Goal: Transaction & Acquisition: Purchase product/service

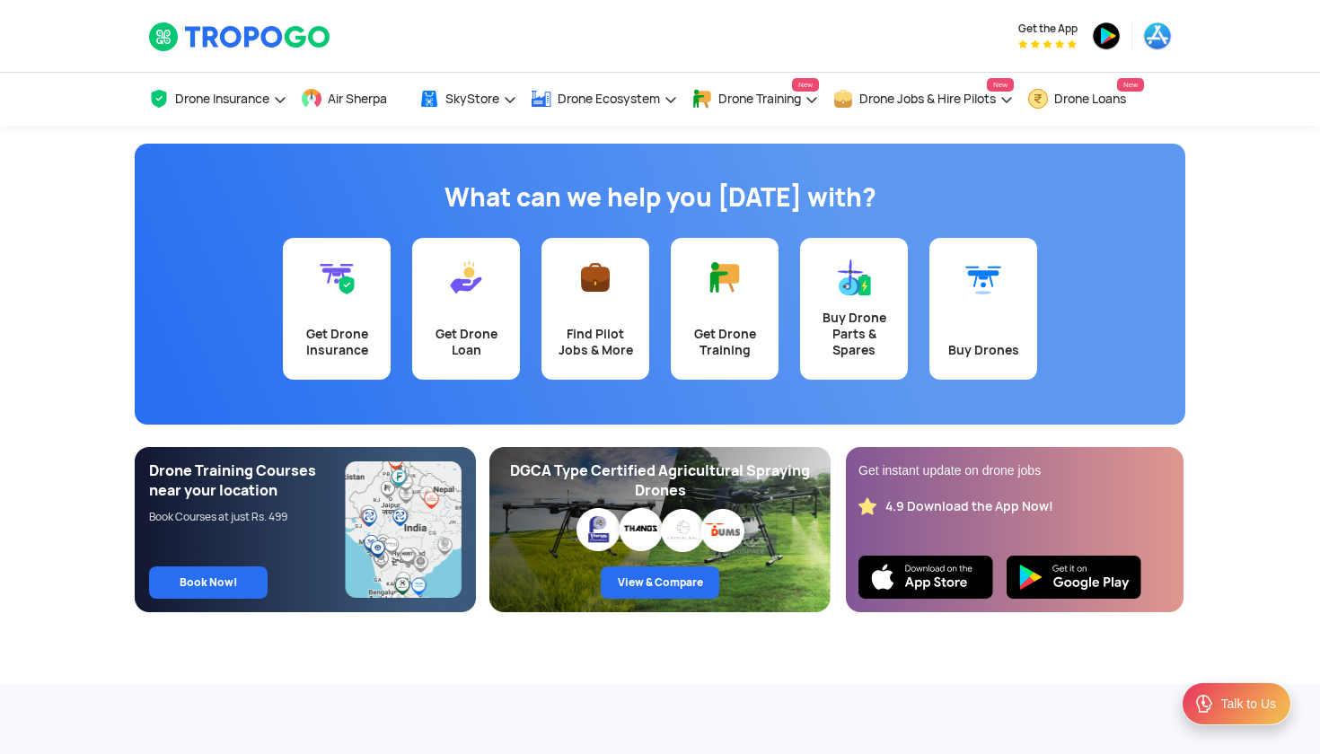
click at [331, 316] on link "Get Drone Insurance" at bounding box center [337, 309] width 108 height 142
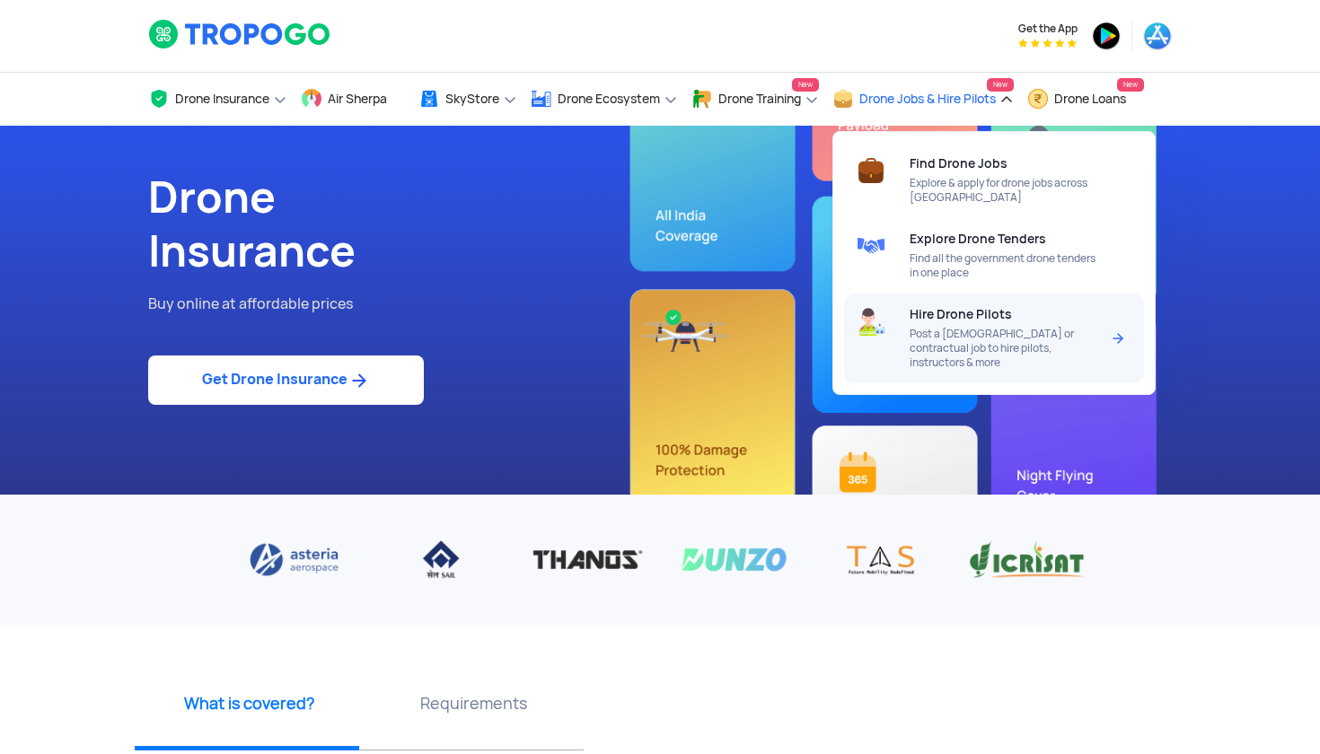
click at [969, 331] on span "Post a [DEMOGRAPHIC_DATA] or contractual job to hire pilots, instructors & more" at bounding box center [1005, 348] width 190 height 43
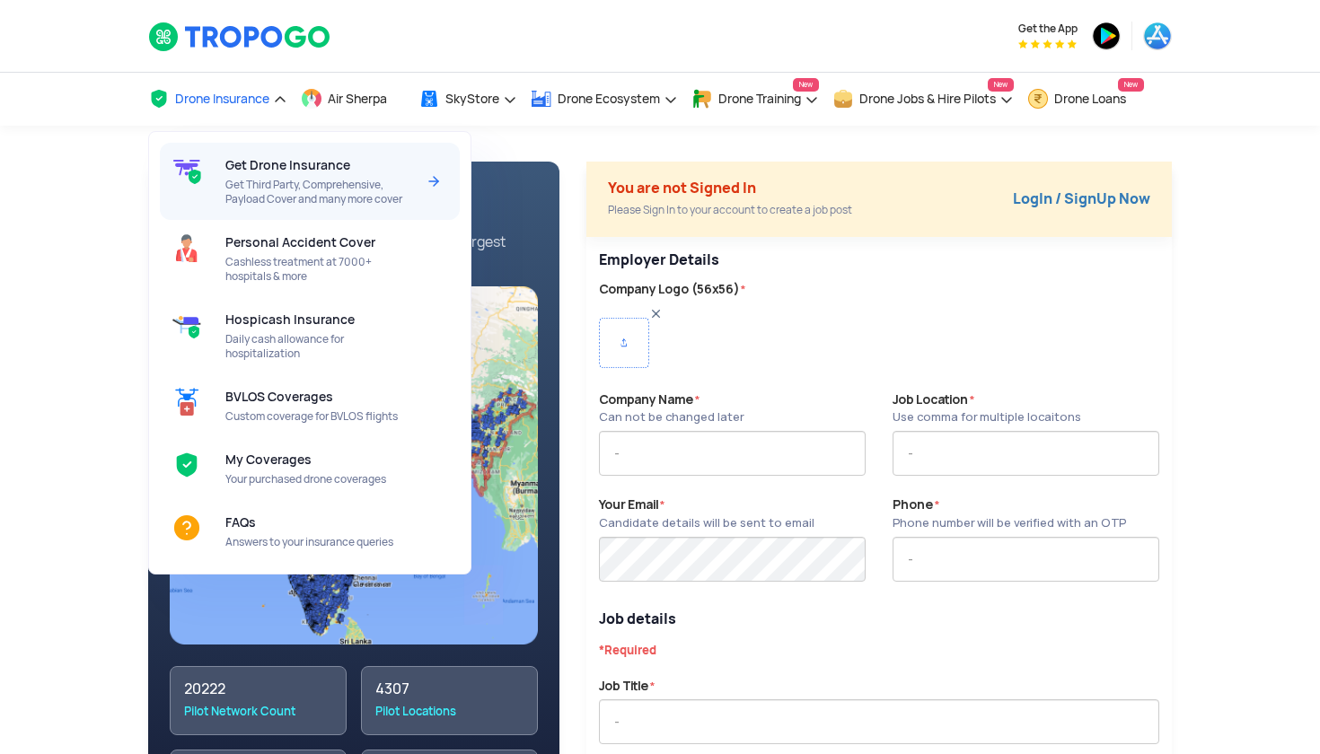
click at [253, 169] on span "Get Drone Insurance" at bounding box center [287, 165] width 125 height 14
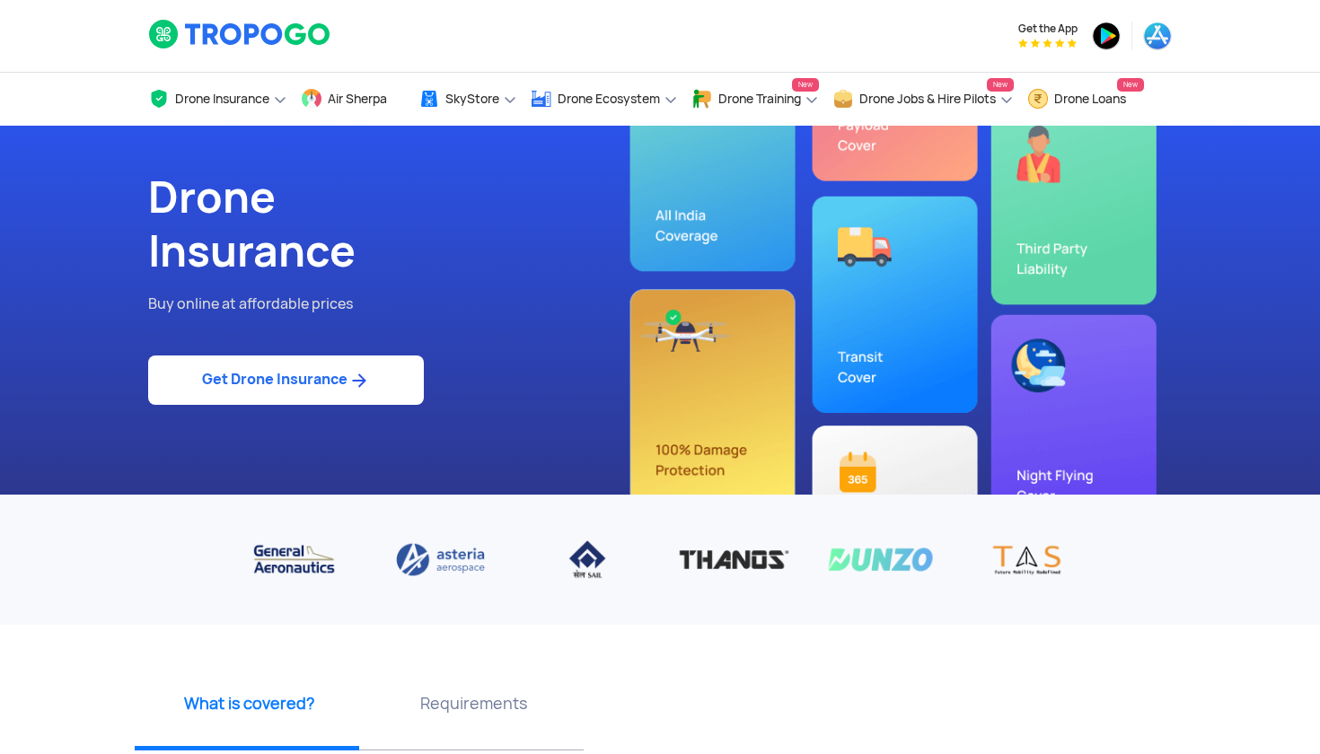
click at [261, 370] on link "Get Drone Insurance" at bounding box center [286, 380] width 276 height 49
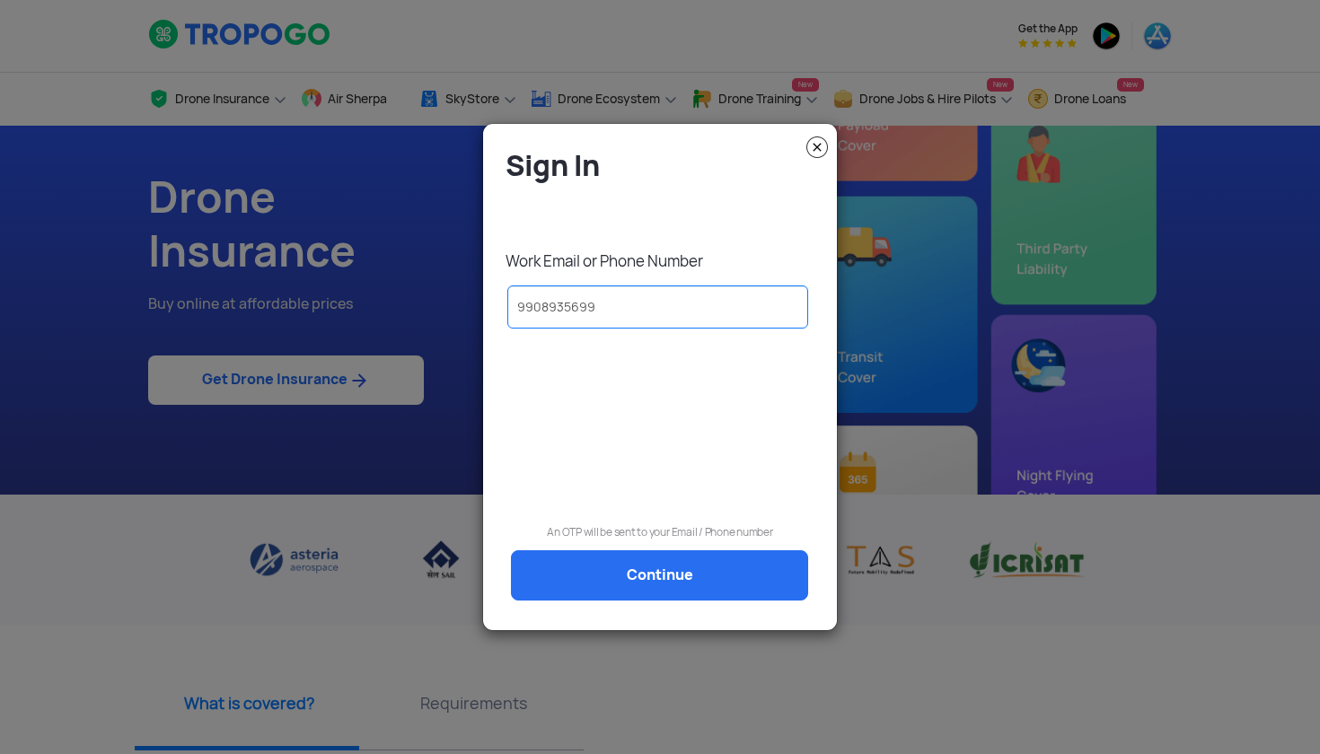
type input "9908935699"
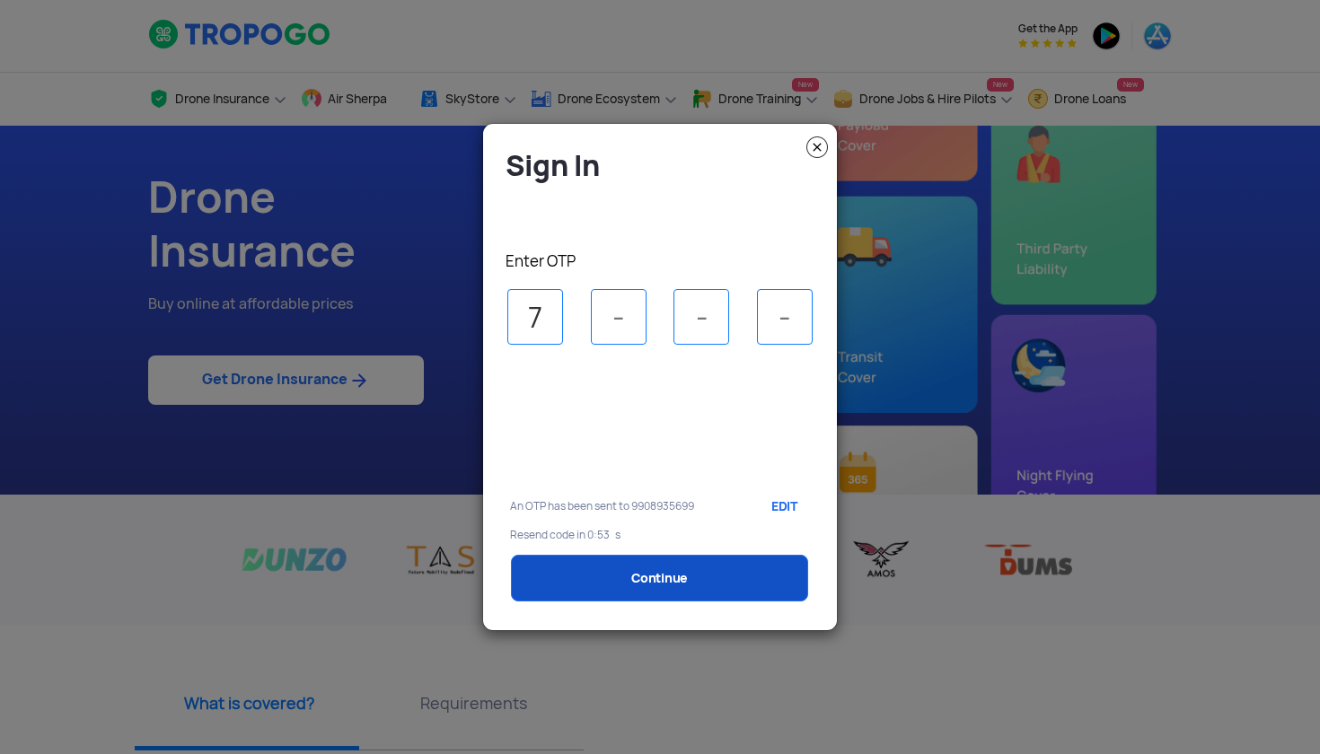
type input "7"
type input "6"
type input "5"
type input "3"
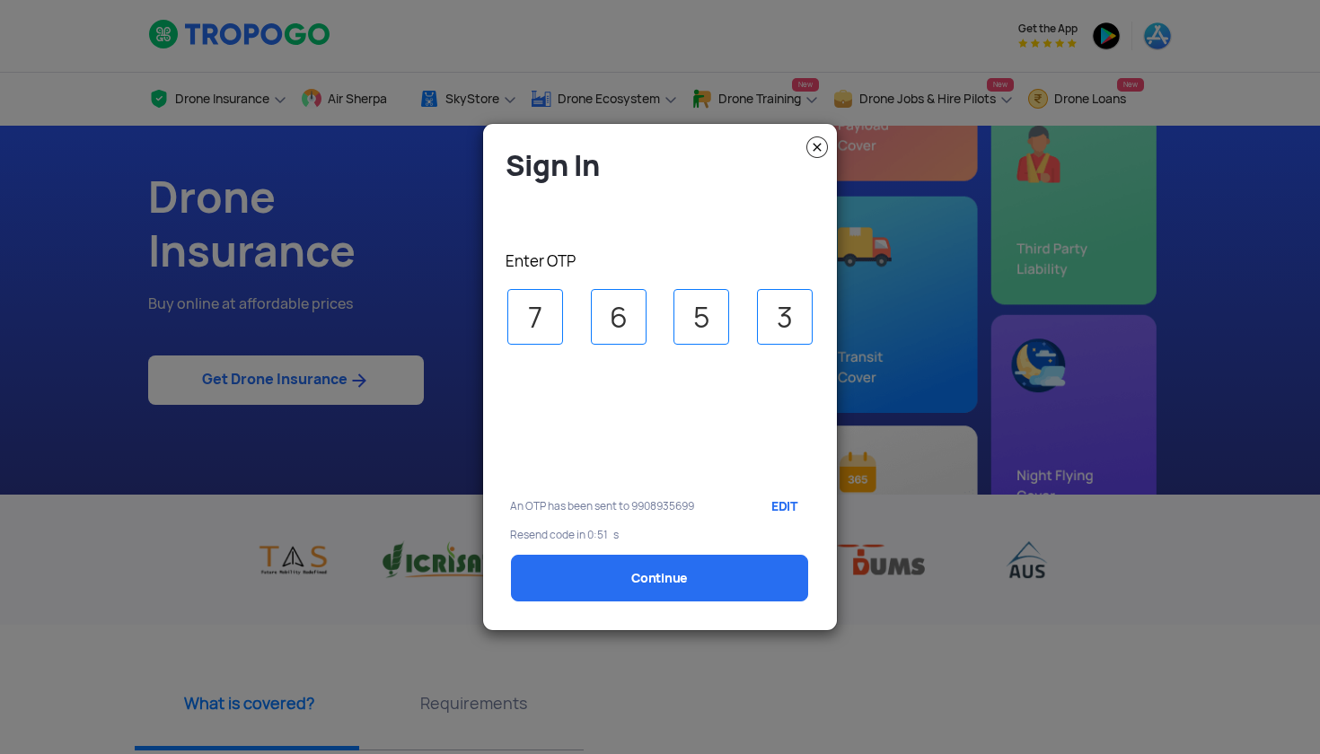
select select "1000000"
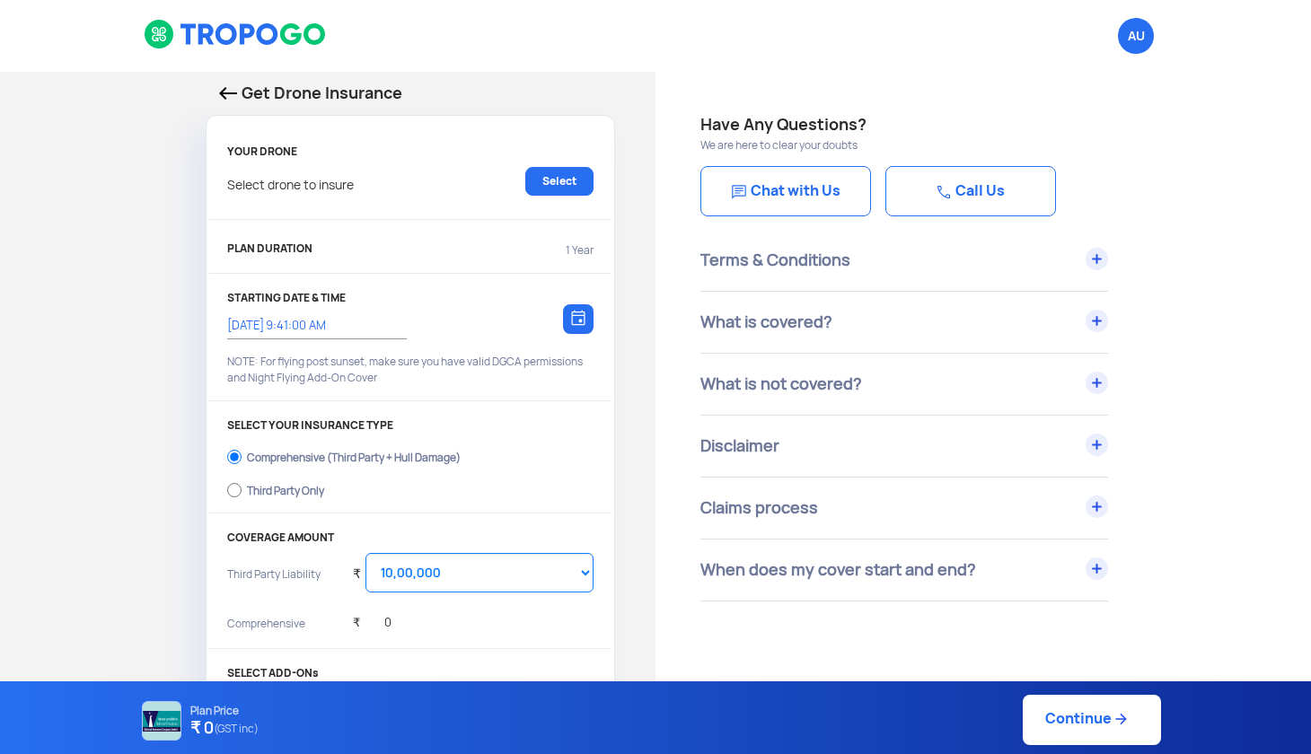
click at [372, 185] on div "Select drone to insure Select" at bounding box center [410, 190] width 366 height 47
click at [536, 179] on link "Select" at bounding box center [559, 181] width 68 height 29
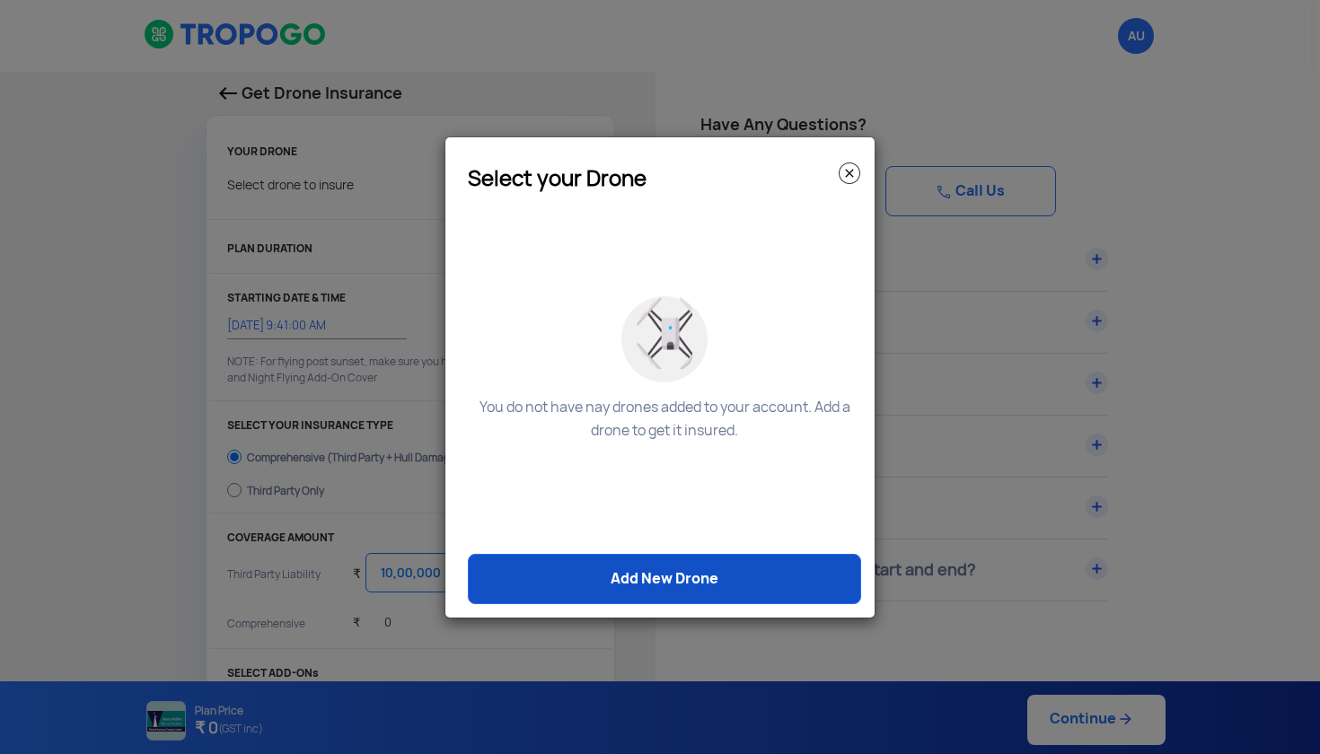
click at [648, 583] on link "Add New Drone" at bounding box center [664, 579] width 393 height 50
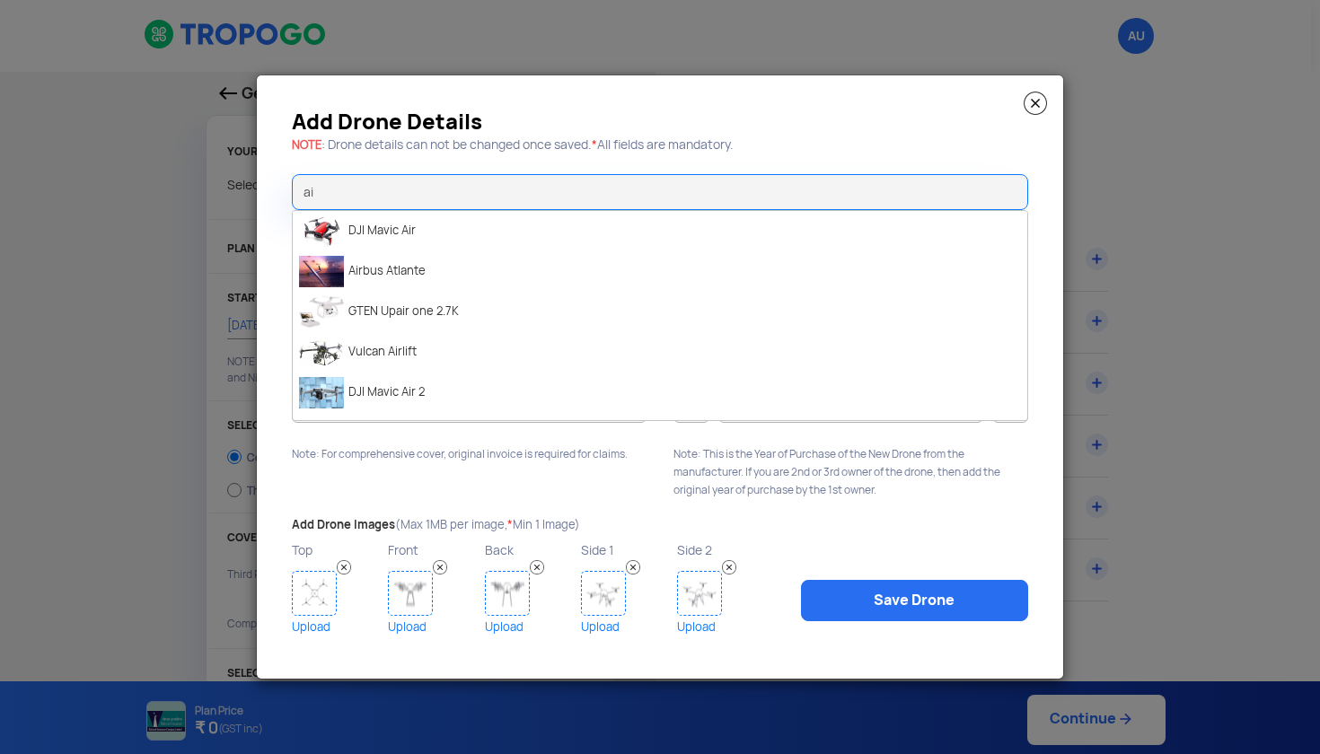
type input "a"
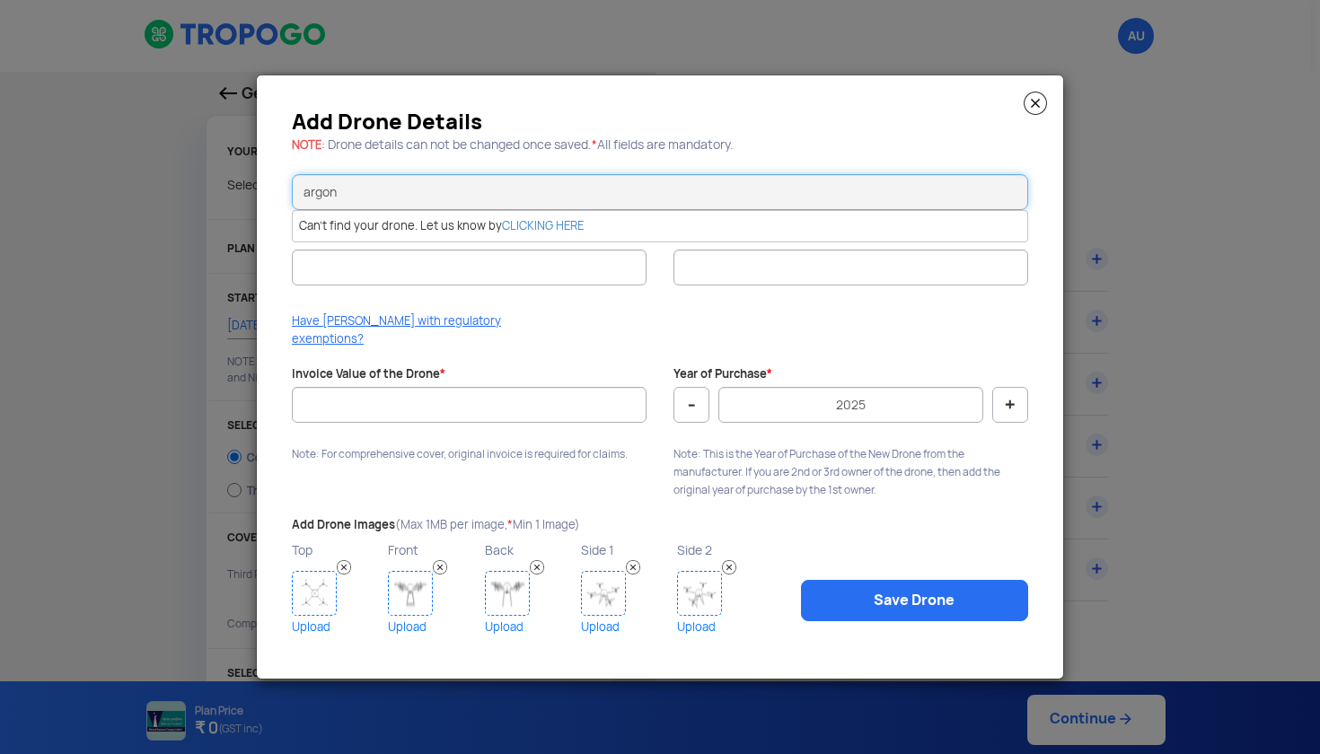
click at [396, 210] on input "argon" at bounding box center [660, 192] width 736 height 36
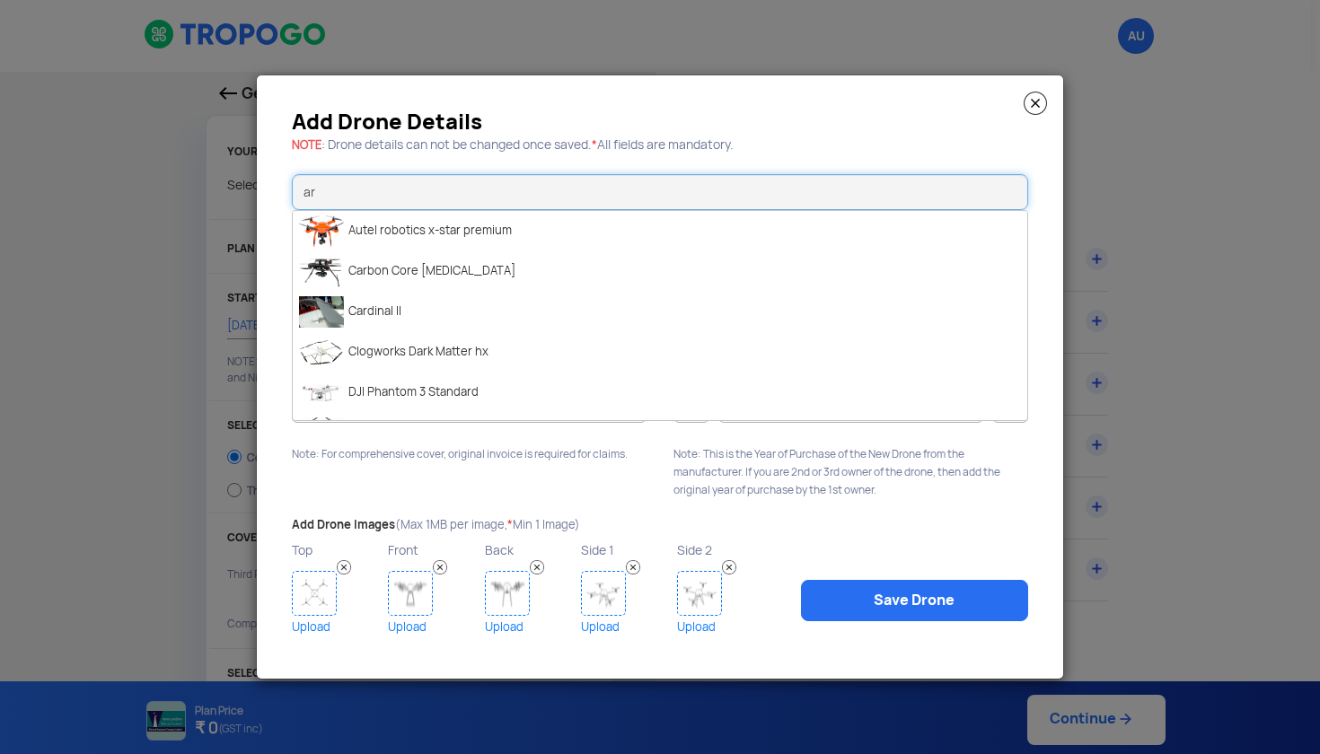
type input "a"
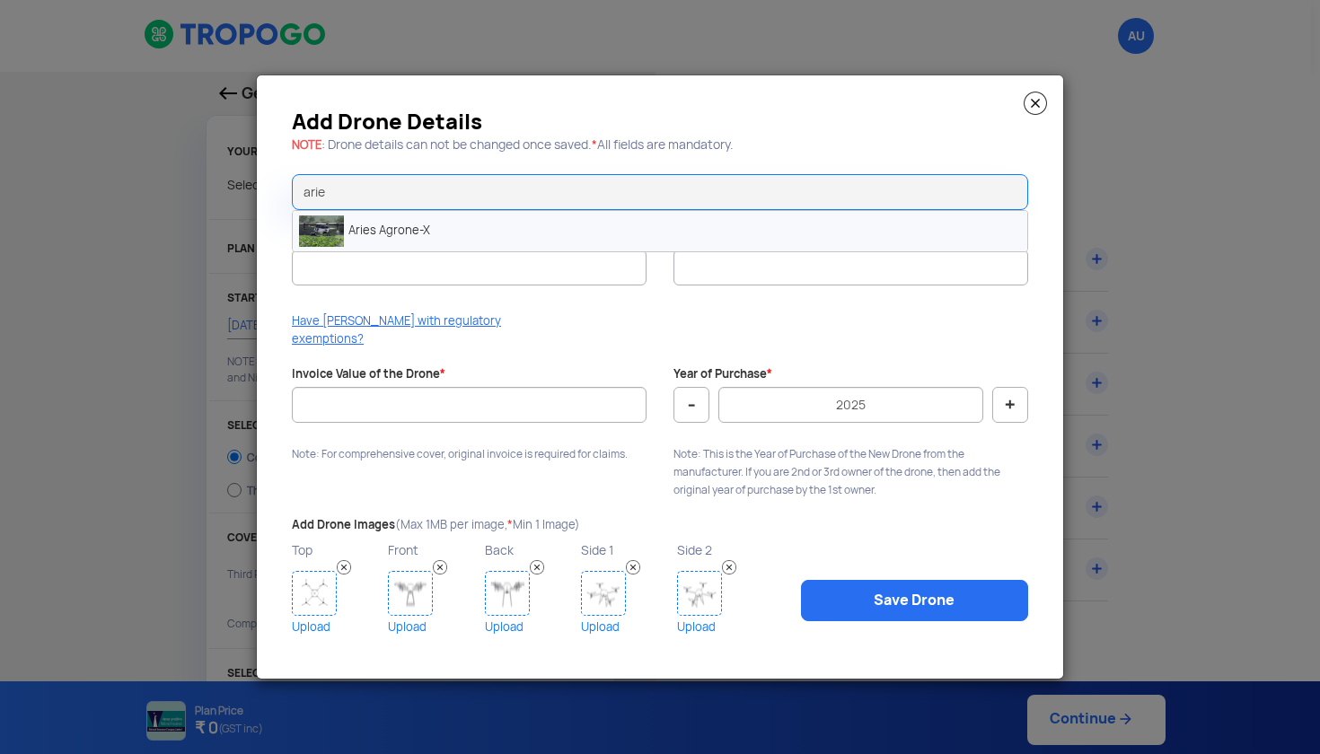
click at [372, 240] on li "Aries Agrone-X" at bounding box center [660, 231] width 735 height 40
type input "Aries Agrone-X"
click at [375, 286] on input "UIN (Unique Identification Number) *" at bounding box center [469, 268] width 355 height 36
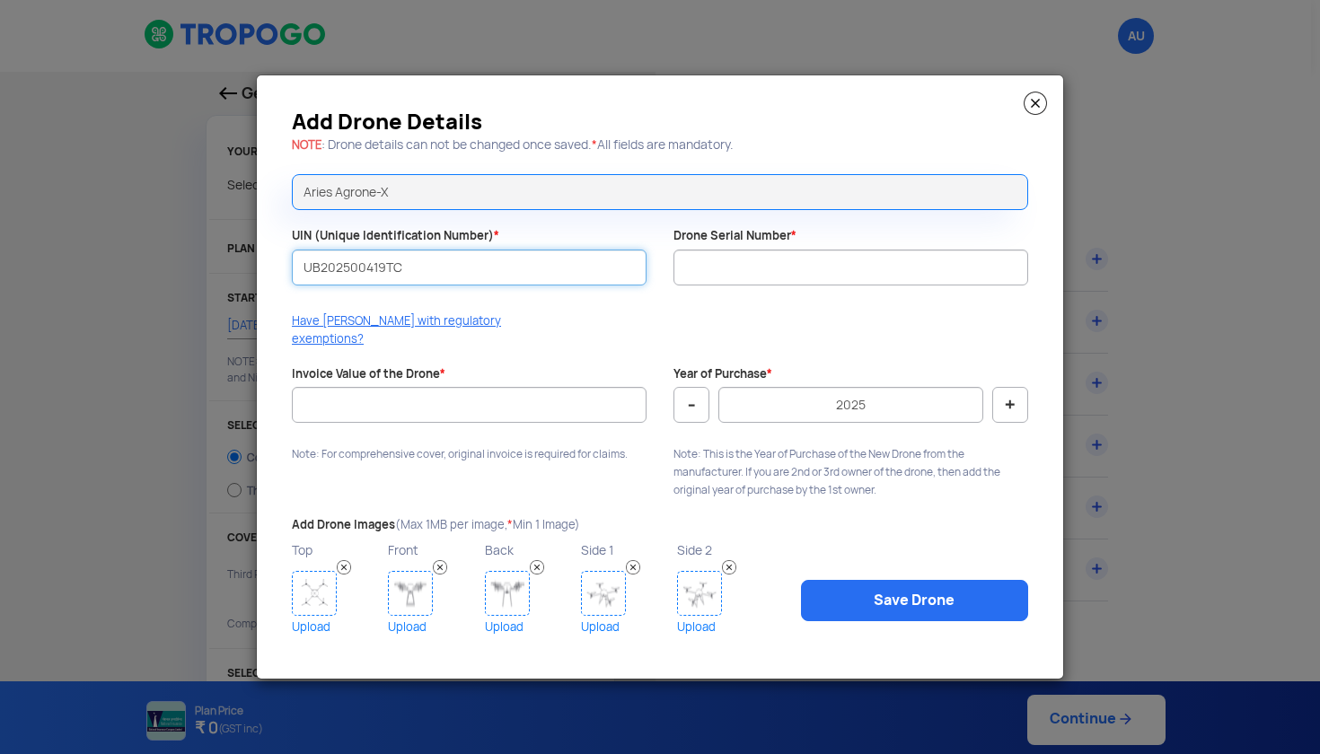
type input "UB202500419TC"
click at [759, 286] on input "Drone Serial Number *" at bounding box center [851, 268] width 355 height 36
click at [428, 409] on input "Invoice Value of the Drone *" at bounding box center [469, 405] width 355 height 36
type input "350000"
click at [733, 278] on input "Drone Serial Number *" at bounding box center [851, 268] width 355 height 36
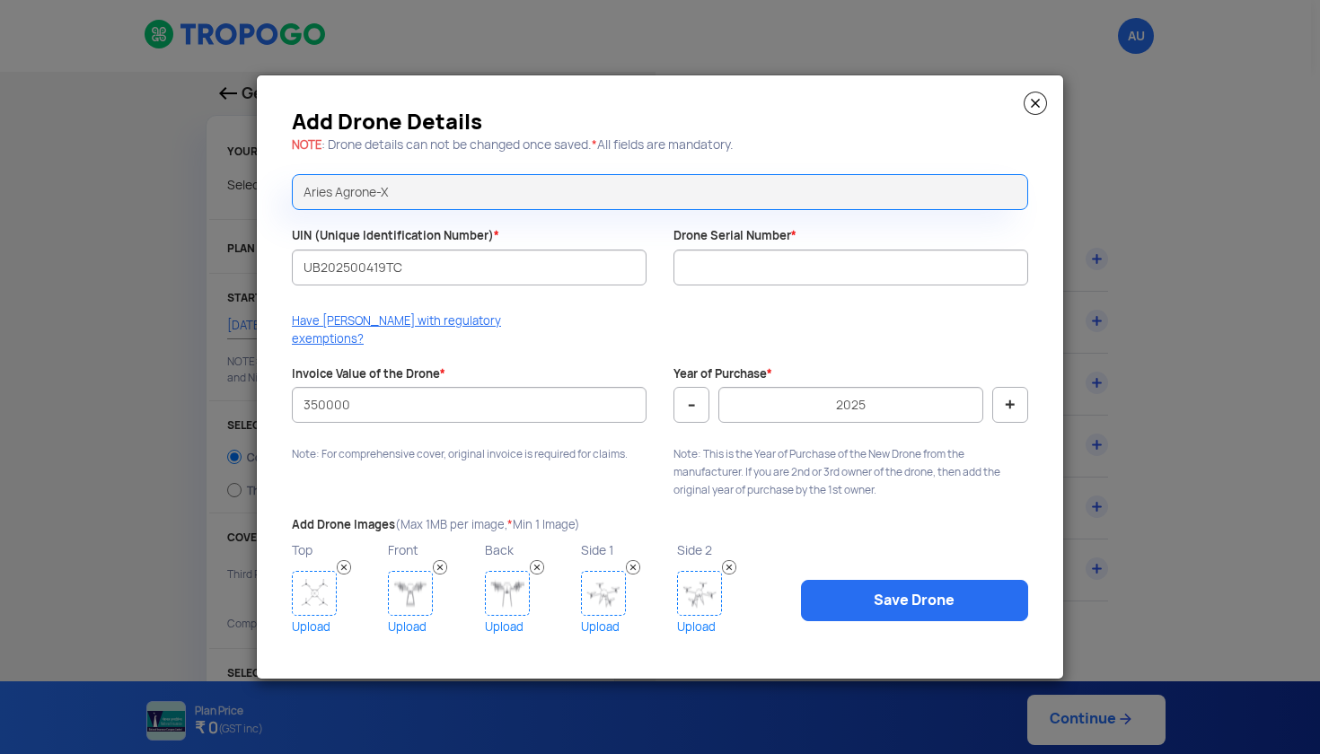
click at [777, 323] on div "Have DAN with regulatory exemptions?" at bounding box center [659, 335] width 763 height 45
click at [751, 280] on input "Drone Serial Number *" at bounding box center [851, 268] width 355 height 36
type input "1"
click at [863, 595] on link "Save Drone" at bounding box center [914, 600] width 227 height 41
